Goal: Navigation & Orientation: Find specific page/section

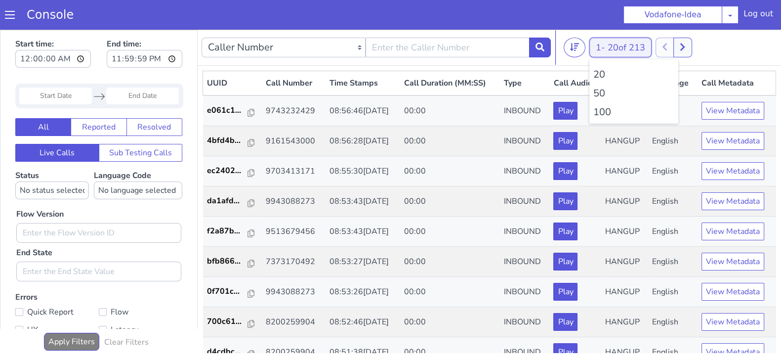
click at [608, 50] on button "1 - 20 of 213" at bounding box center [621, 48] width 62 height 20
click at [608, 112] on li "100" at bounding box center [634, 112] width 81 height 15
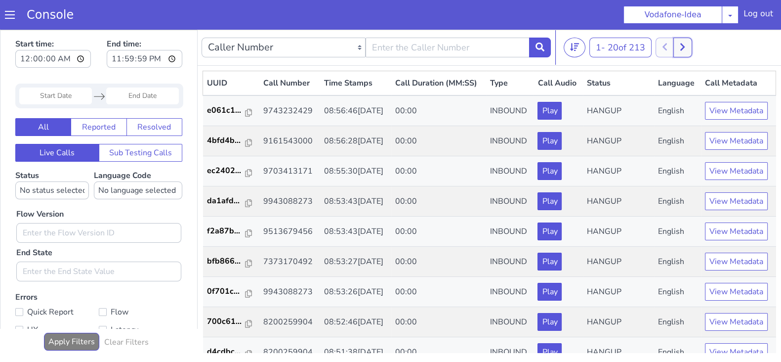
click at [689, 45] on button at bounding box center [683, 48] width 18 height 20
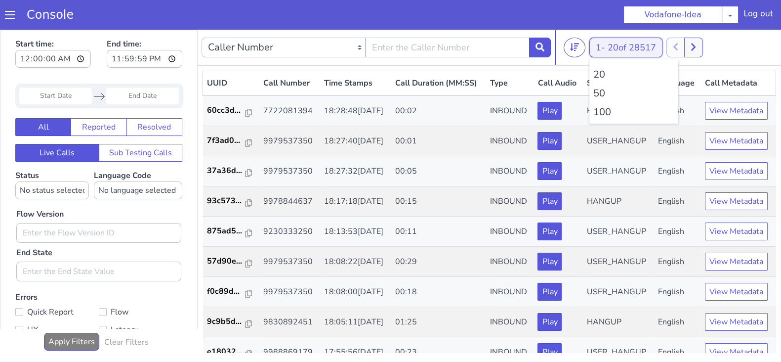
click at [605, 45] on button "1 - 20 of 28517" at bounding box center [626, 48] width 73 height 20
click at [600, 111] on li "100" at bounding box center [634, 112] width 81 height 15
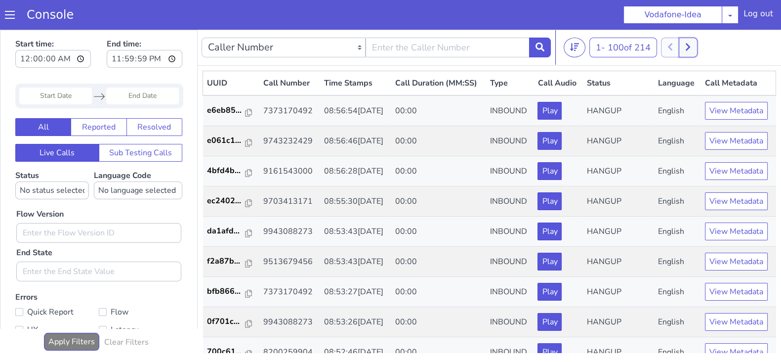
click at [691, 43] on icon at bounding box center [688, 47] width 5 height 9
drag, startPoint x: 684, startPoint y: 45, endPoint x: 625, endPoint y: 32, distance: 60.3
click at [684, 45] on icon at bounding box center [681, 46] width 4 height 7
click at [699, 43] on icon at bounding box center [698, 47] width 5 height 9
click at [689, 46] on button at bounding box center [681, 48] width 18 height 20
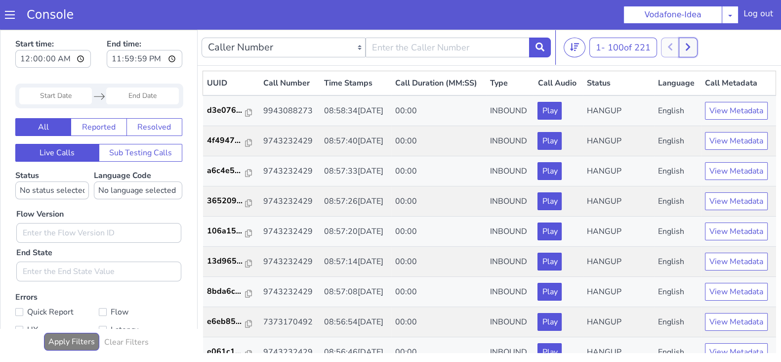
click at [688, 45] on button at bounding box center [688, 48] width 18 height 20
click at [683, 45] on icon at bounding box center [681, 46] width 4 height 7
click at [686, 50] on button at bounding box center [688, 48] width 18 height 20
click at [675, 50] on button at bounding box center [681, 48] width 18 height 20
click at [697, 48] on button at bounding box center [688, 48] width 18 height 20
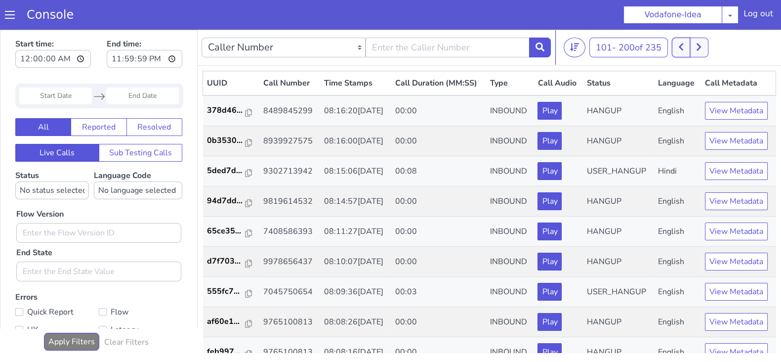
click at [680, 46] on button at bounding box center [681, 48] width 18 height 20
click at [696, 51] on button at bounding box center [688, 48] width 18 height 20
click at [679, 50] on button at bounding box center [681, 48] width 18 height 20
click at [695, 48] on button at bounding box center [688, 48] width 18 height 20
click at [682, 50] on icon at bounding box center [681, 47] width 5 height 9
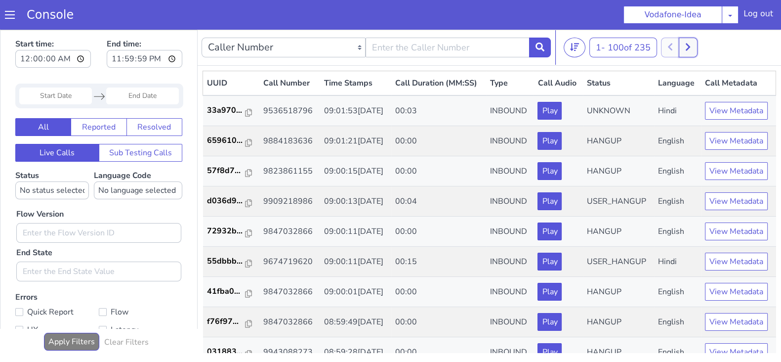
click at [688, 43] on button at bounding box center [688, 48] width 18 height 20
